Goal: Transaction & Acquisition: Download file/media

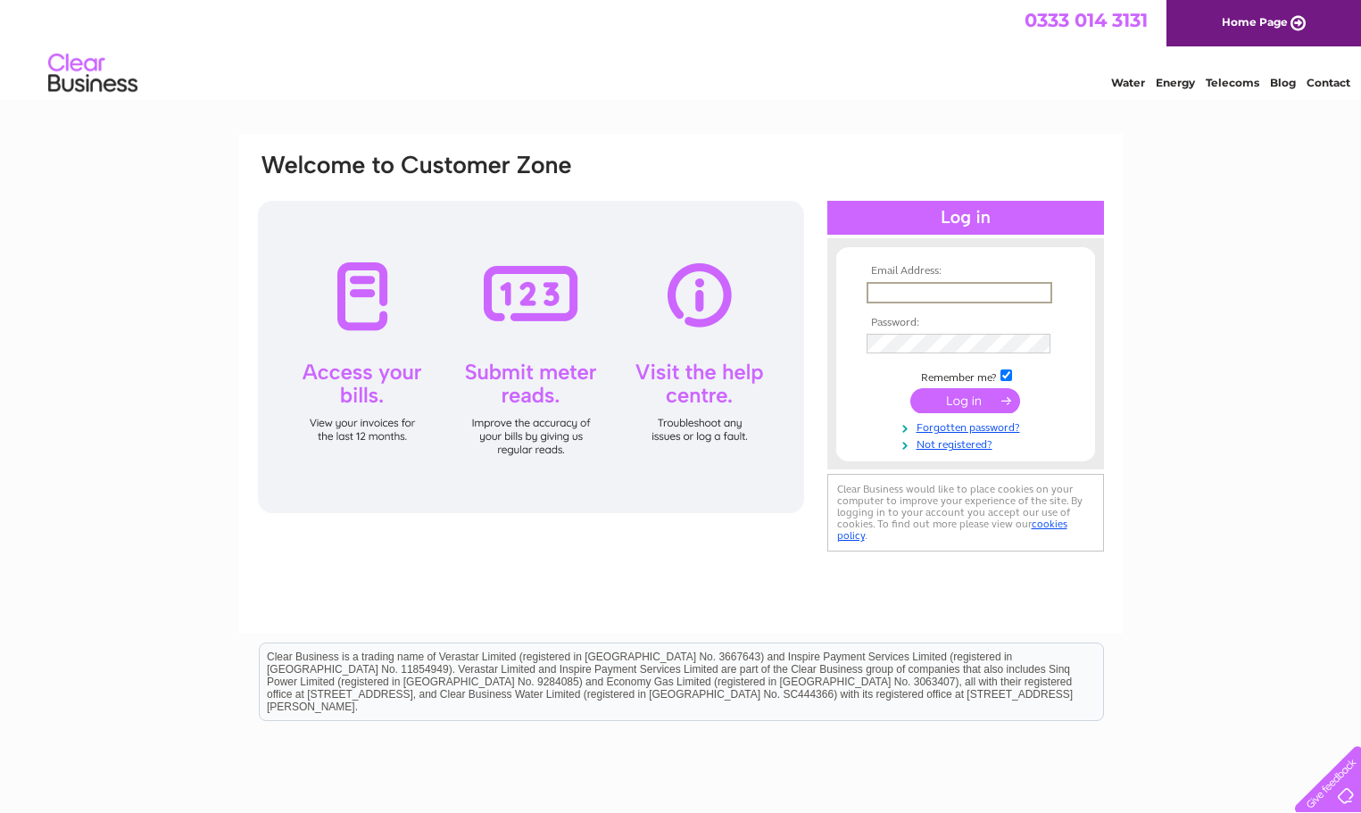
type input "johngterry@yahoo.co.uk"
click at [960, 401] on input "submit" at bounding box center [965, 400] width 110 height 25
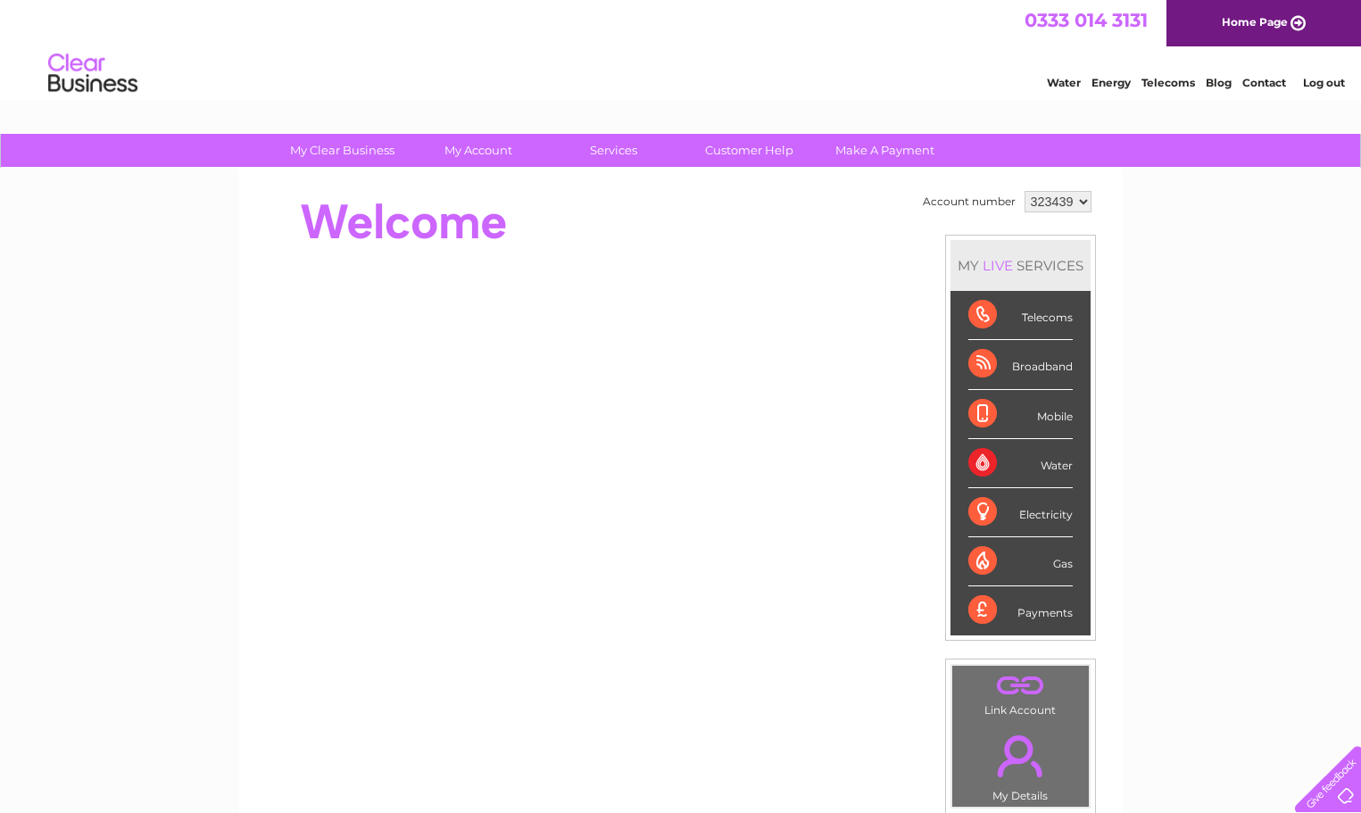
click at [1077, 195] on select "323439 323440 323441" at bounding box center [1058, 201] width 67 height 21
select select "323440"
click at [1025, 191] on select "323439 323440 323441" at bounding box center [1058, 201] width 67 height 21
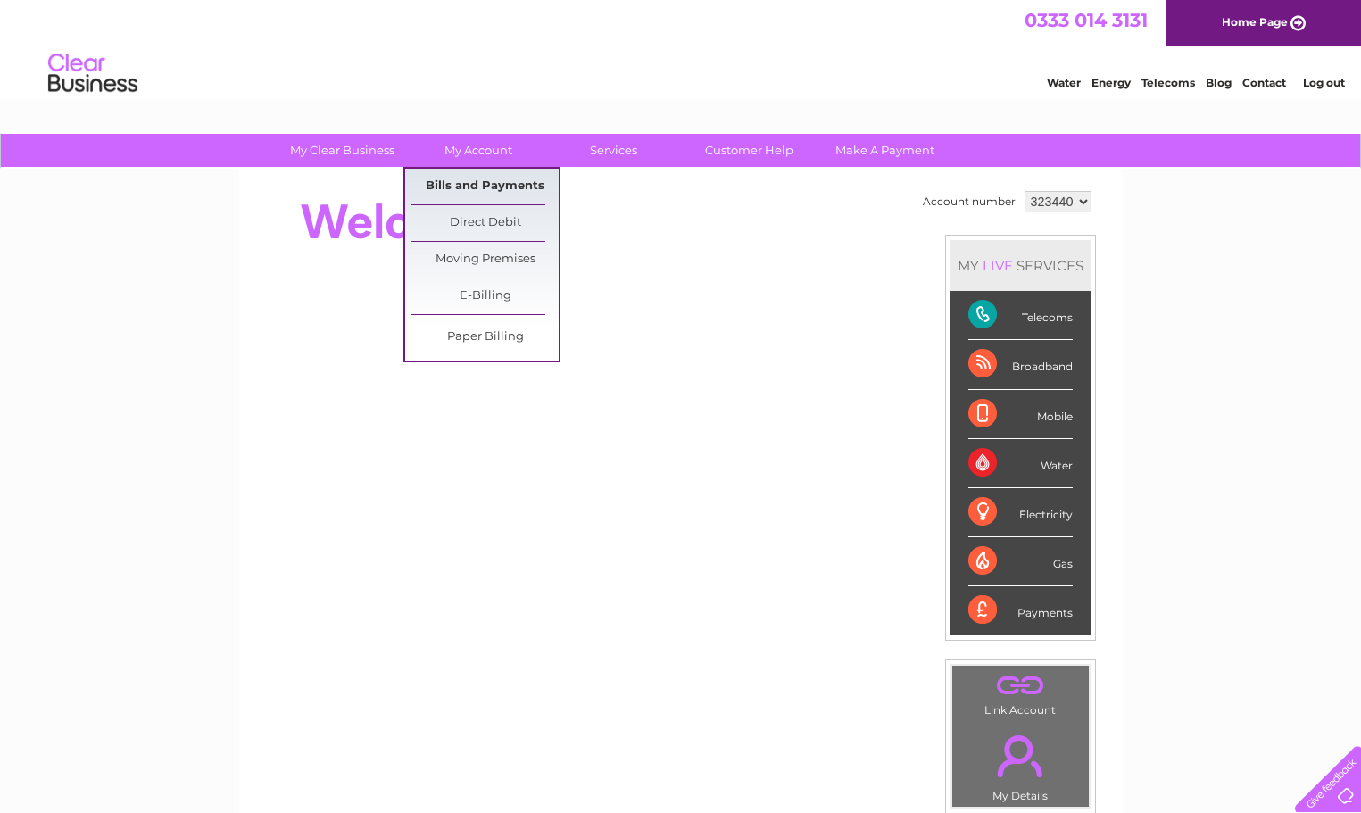
click at [451, 188] on link "Bills and Payments" at bounding box center [485, 187] width 147 height 36
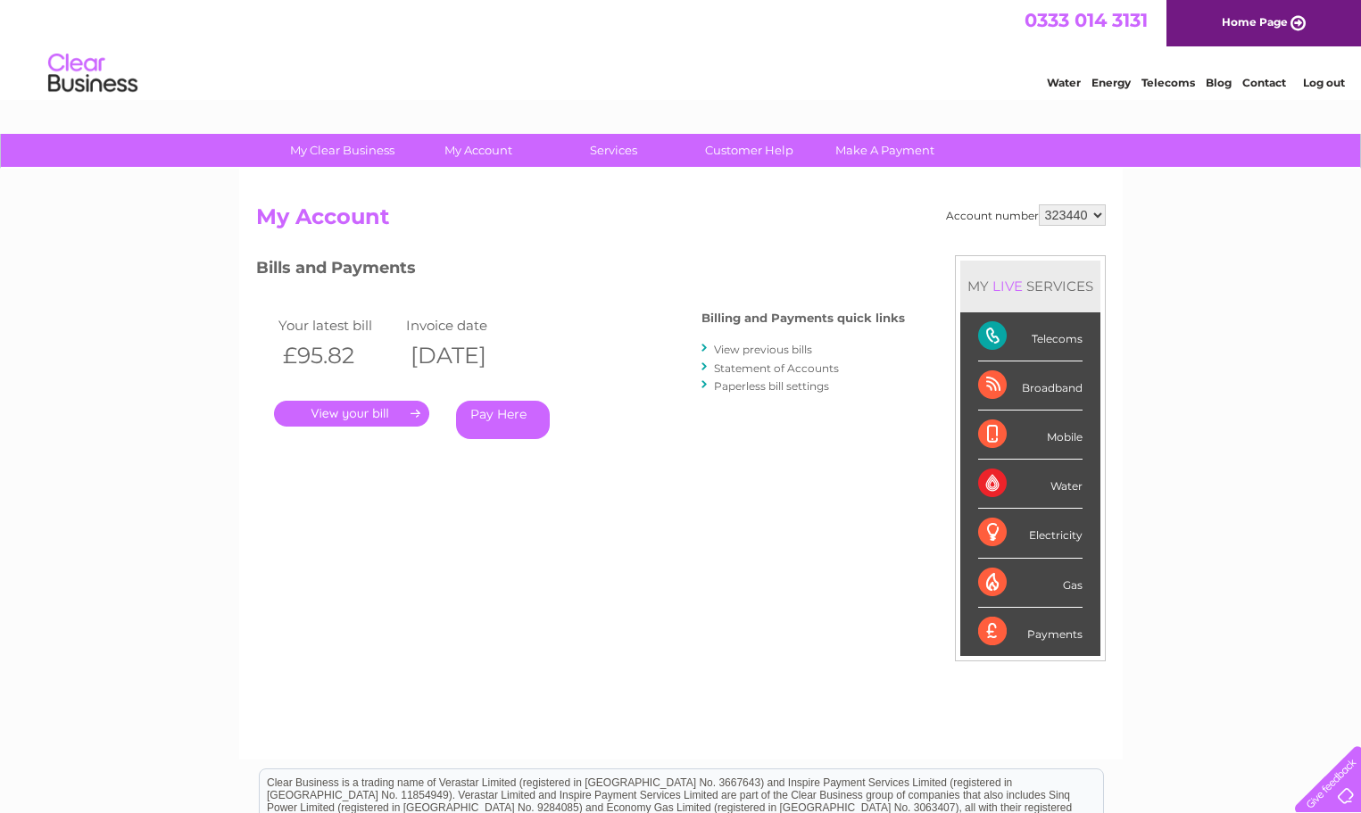
click at [374, 410] on link "." at bounding box center [351, 414] width 155 height 26
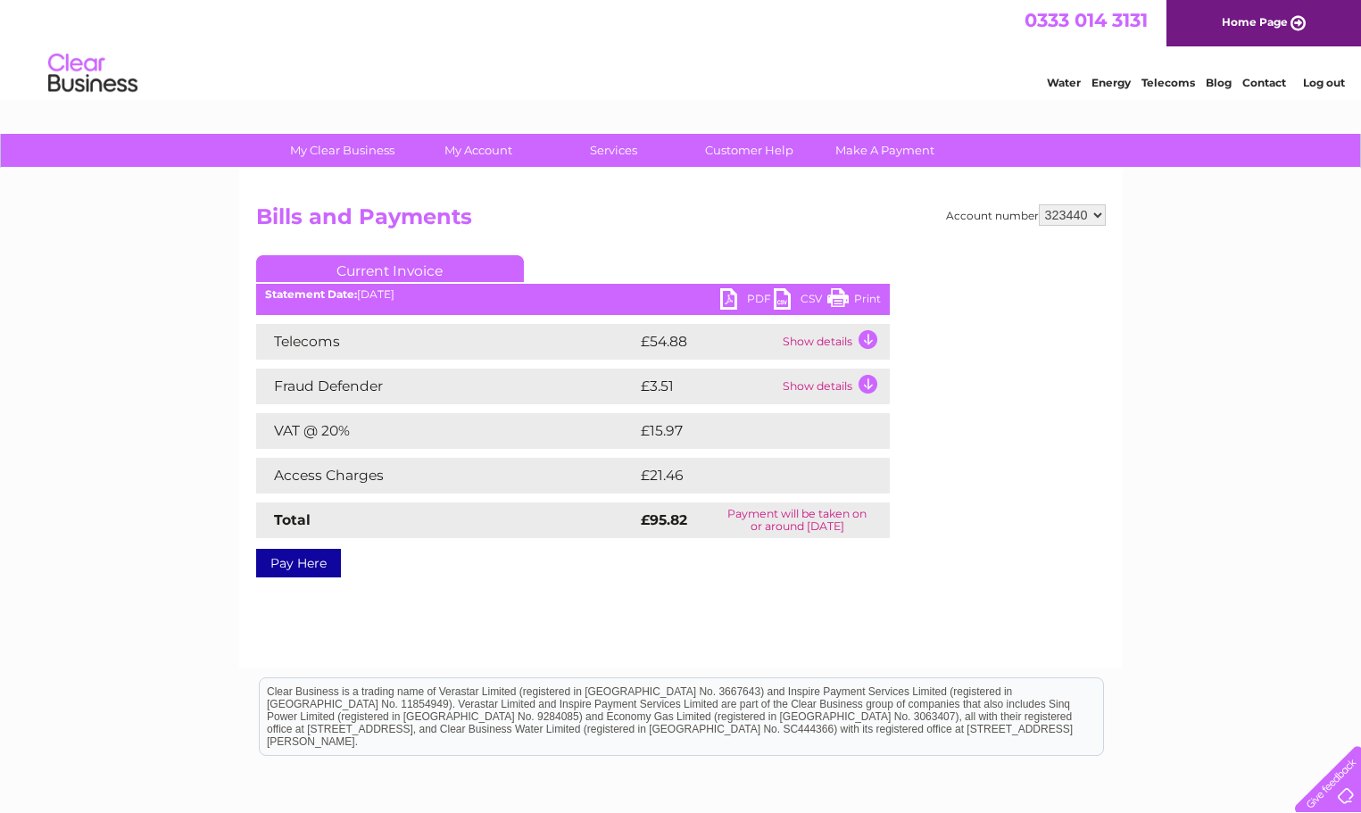
click at [732, 298] on link "PDF" at bounding box center [747, 301] width 54 height 26
click at [413, 272] on link "Current Invoice" at bounding box center [390, 268] width 268 height 27
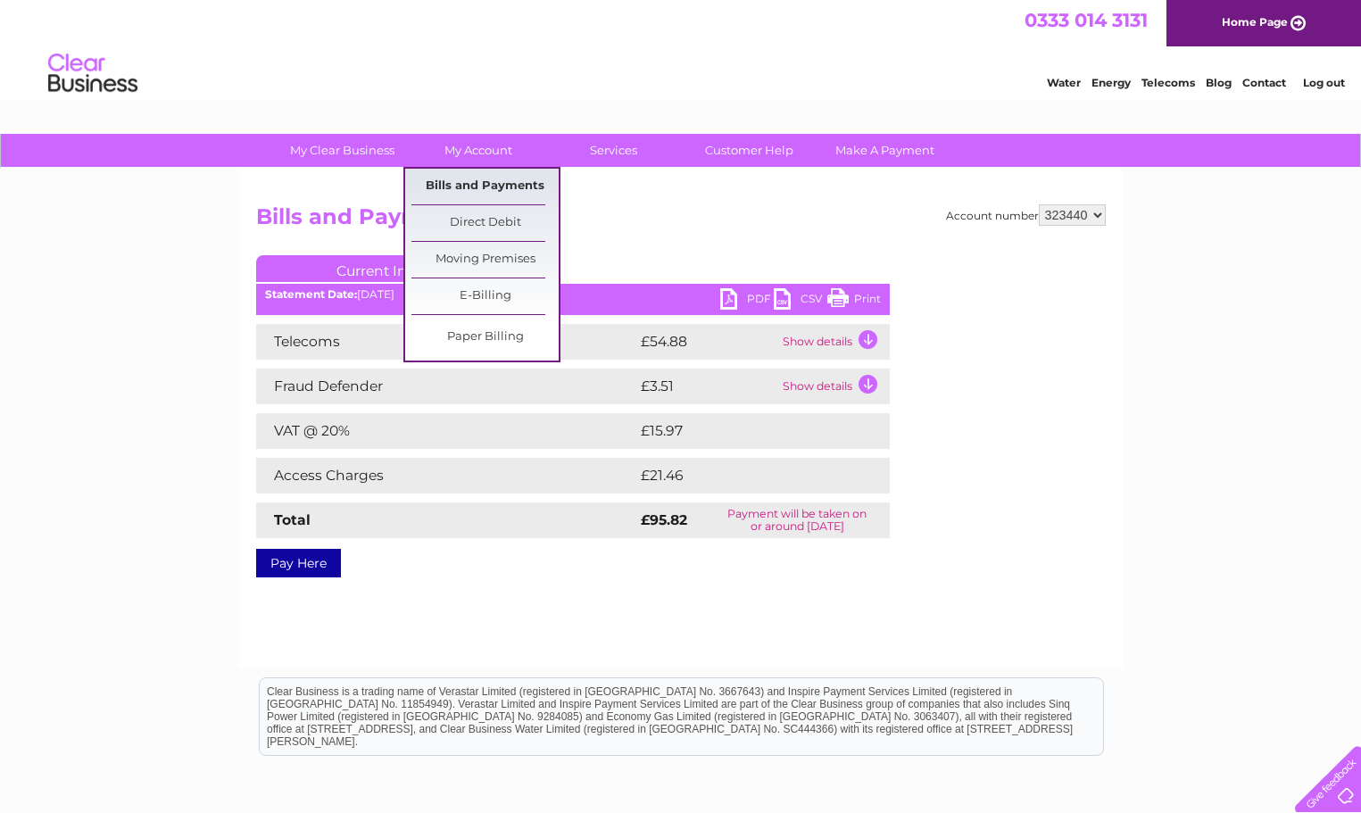
click at [480, 187] on link "Bills and Payments" at bounding box center [485, 187] width 147 height 36
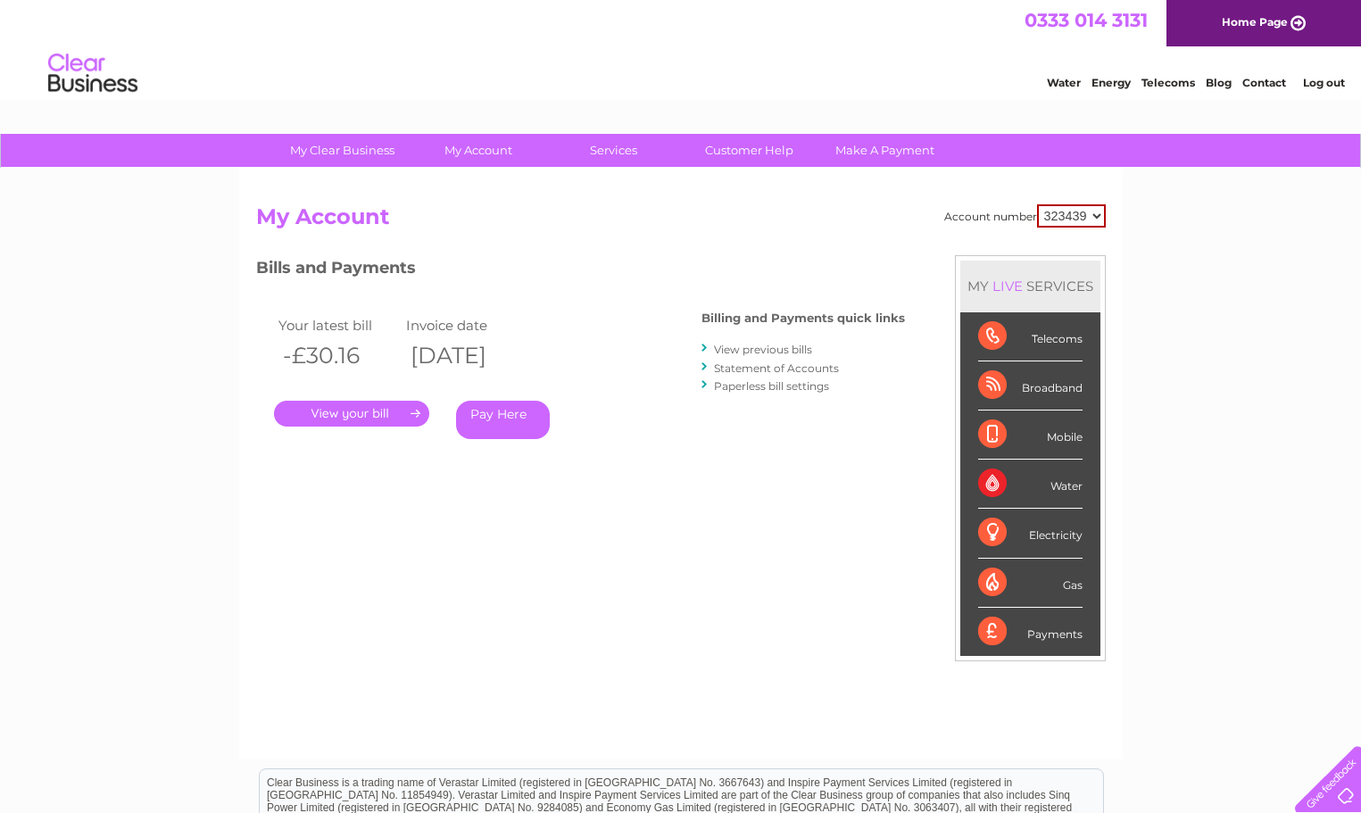
click at [1094, 213] on select "323439 323440 323441" at bounding box center [1071, 215] width 69 height 23
select select "323440"
click at [1041, 204] on select "323439 323440 323441" at bounding box center [1071, 215] width 69 height 23
click at [758, 349] on link "View previous bills" at bounding box center [763, 349] width 98 height 13
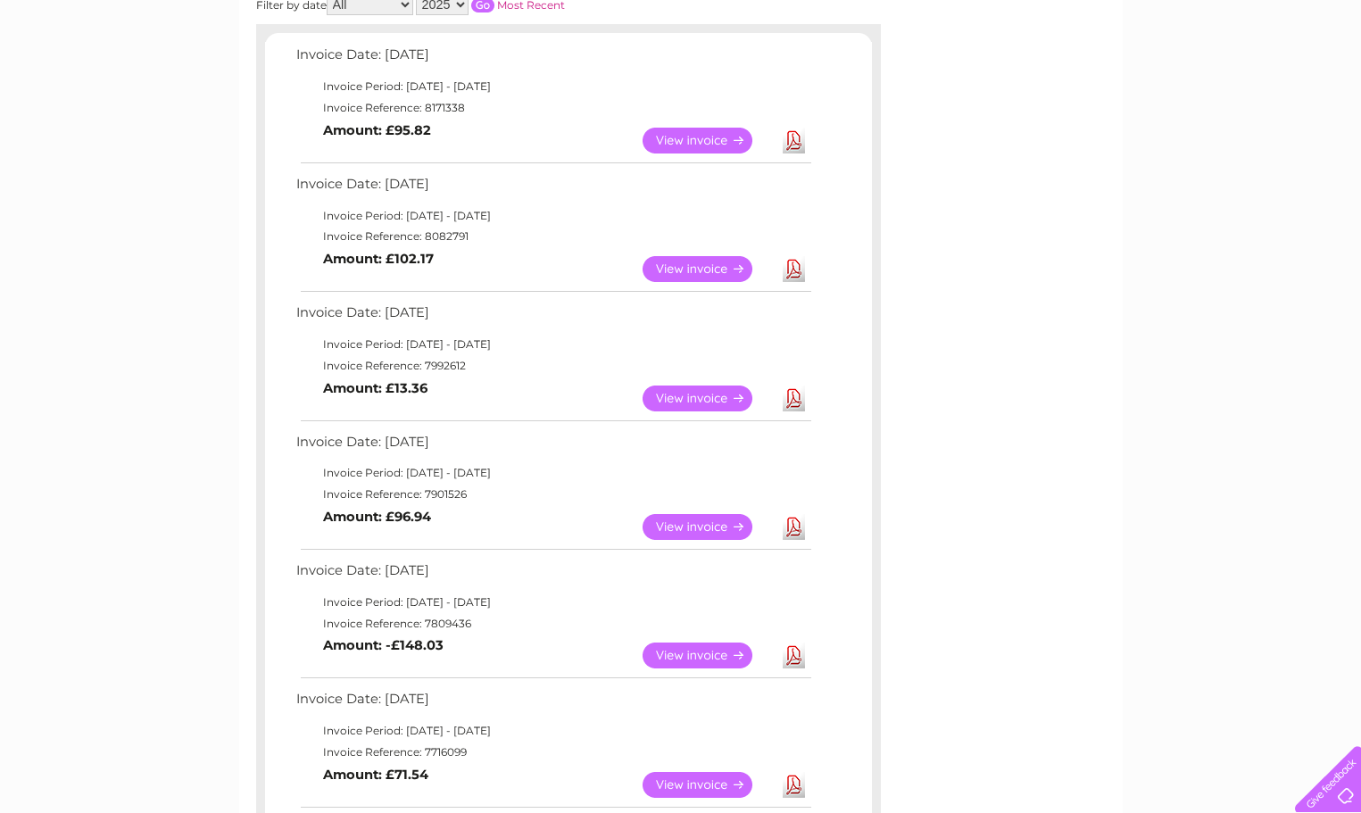
scroll to position [295, 0]
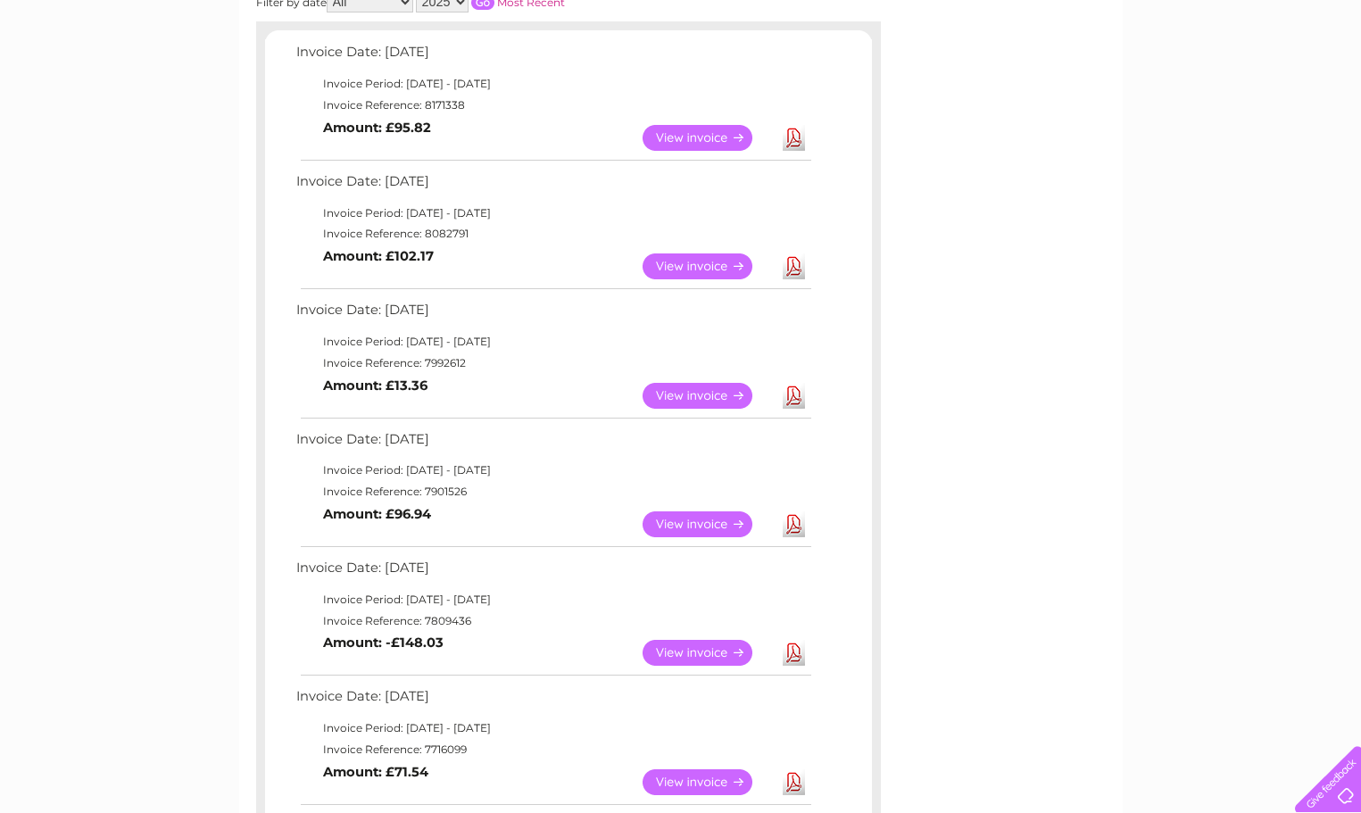
click at [791, 526] on link "Download" at bounding box center [794, 524] width 22 height 26
click at [796, 395] on link "Download" at bounding box center [794, 396] width 22 height 26
click at [790, 263] on link "Download" at bounding box center [794, 267] width 22 height 26
